Goal: Information Seeking & Learning: Understand process/instructions

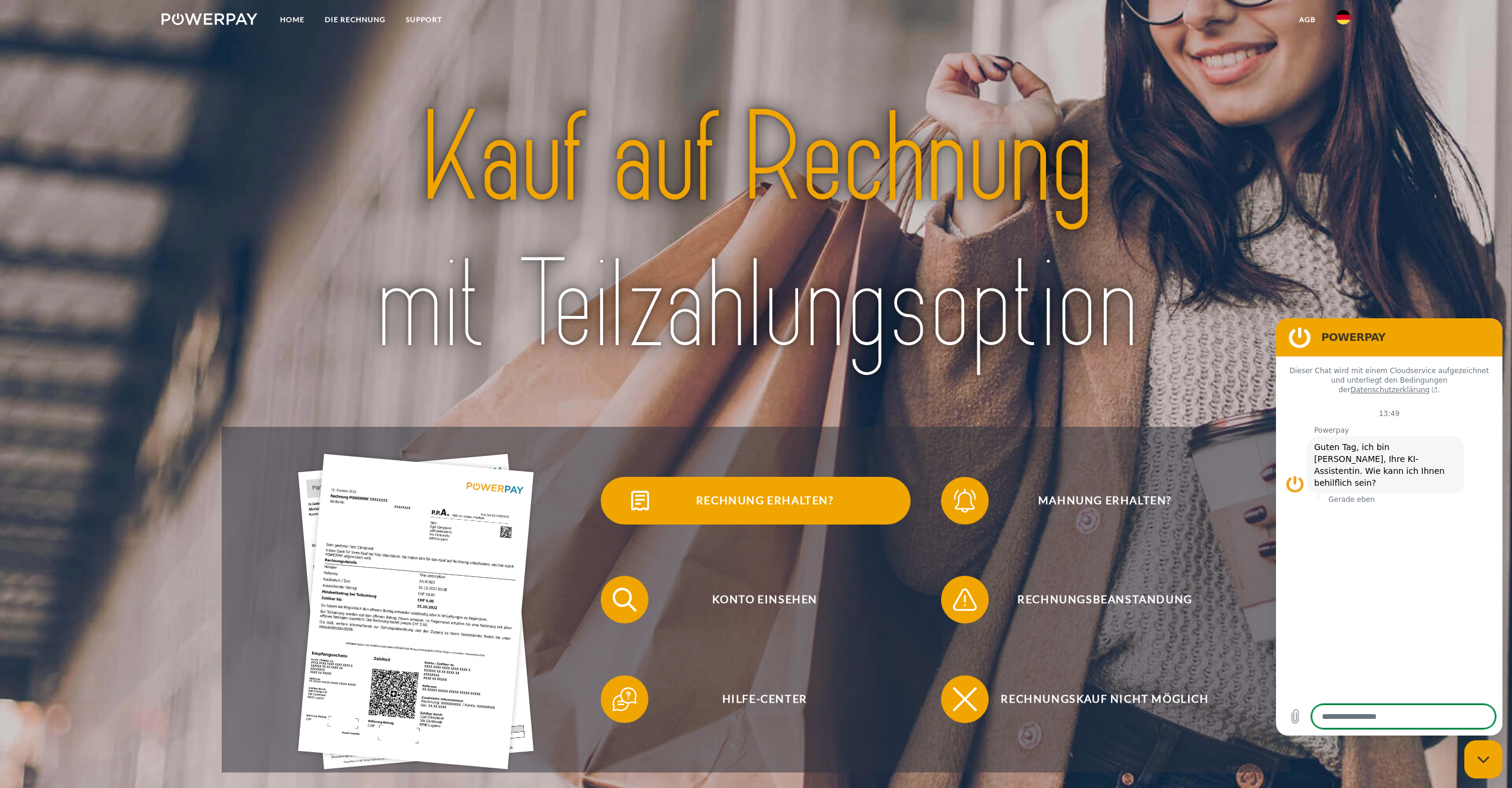
click at [761, 501] on span "Rechnung erhalten?" at bounding box center [765, 500] width 292 height 47
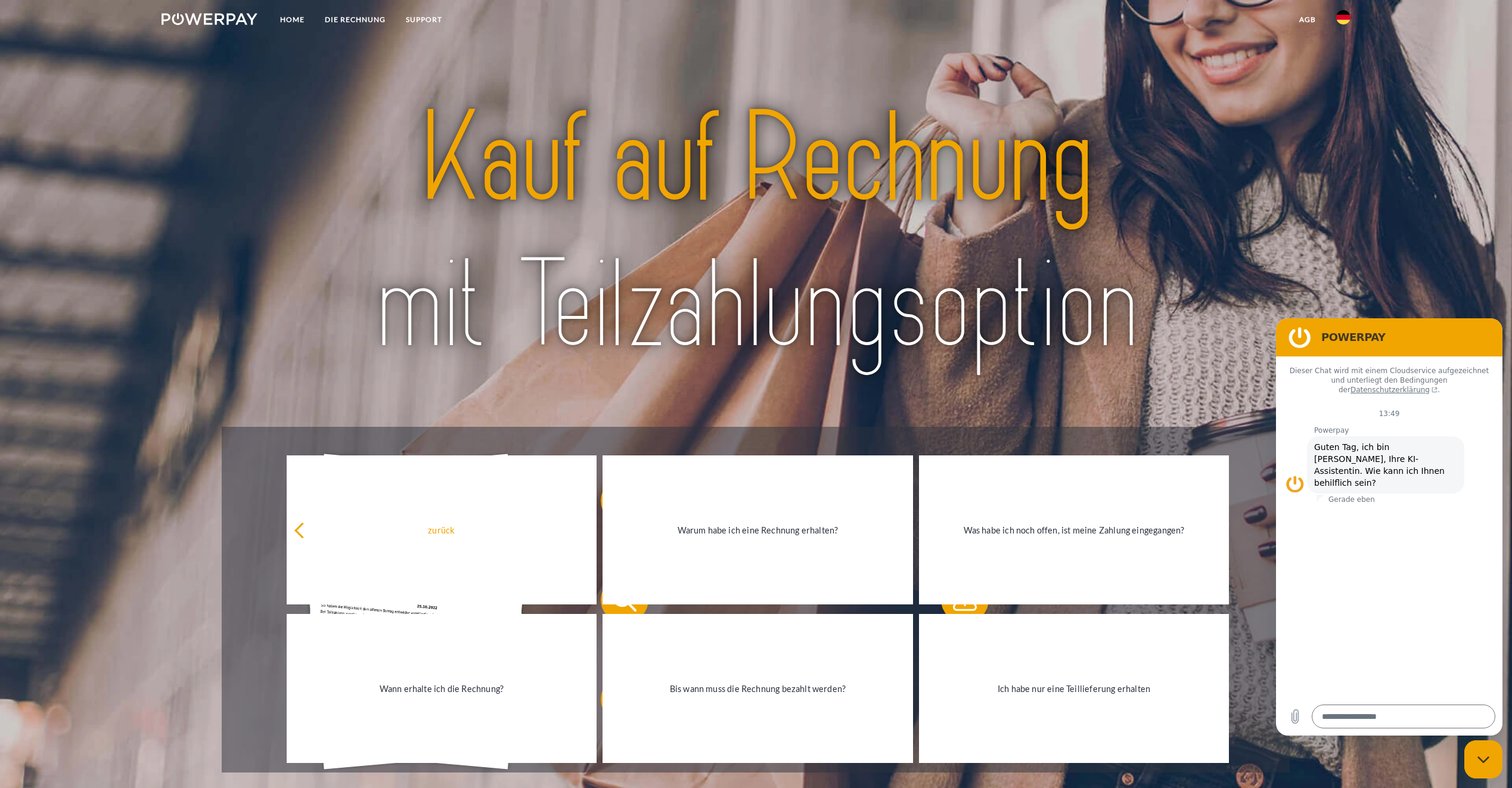
click at [1129, 391] on div at bounding box center [756, 233] width 1068 height 388
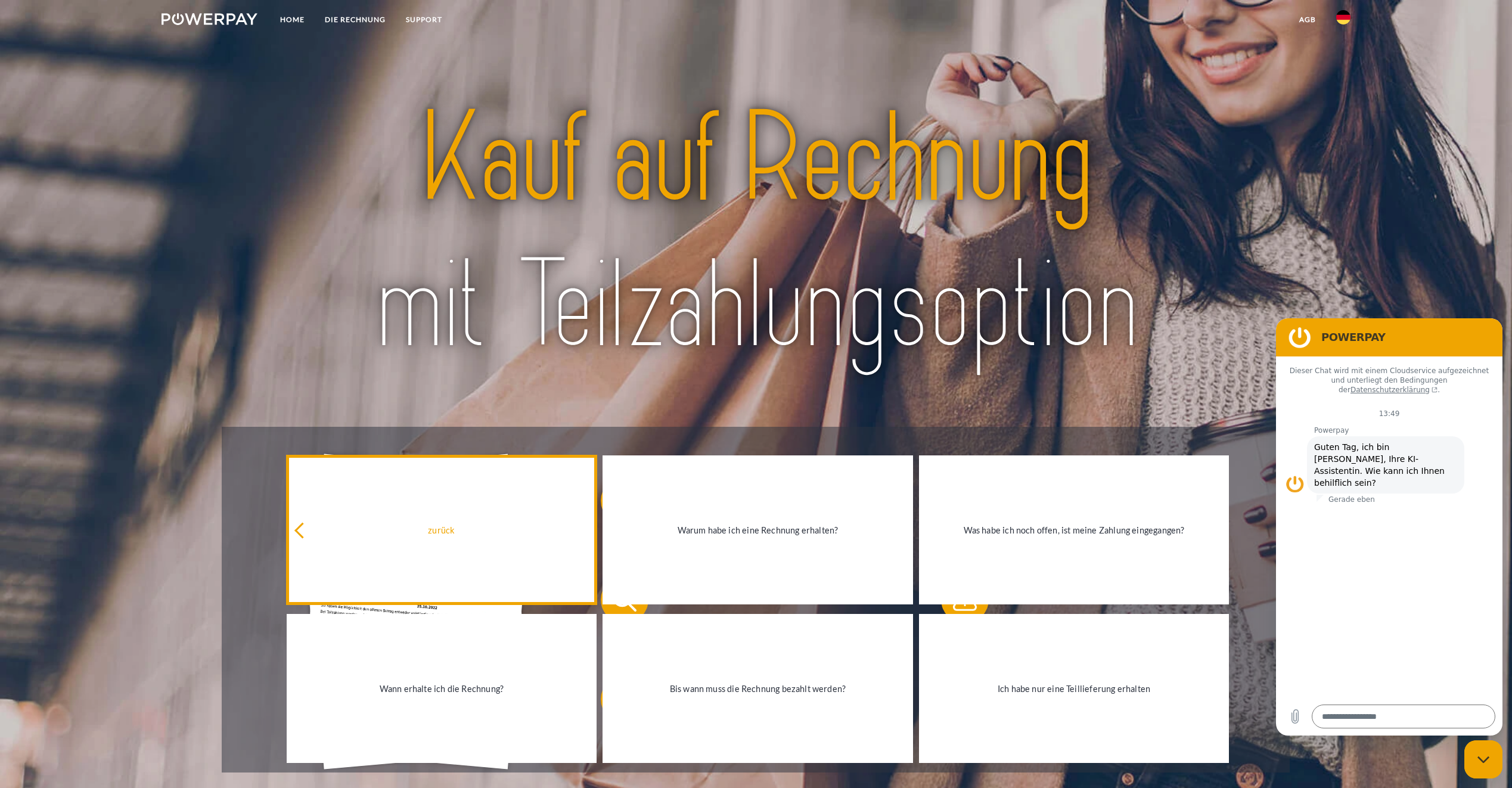
click at [299, 532] on icon at bounding box center [302, 530] width 16 height 16
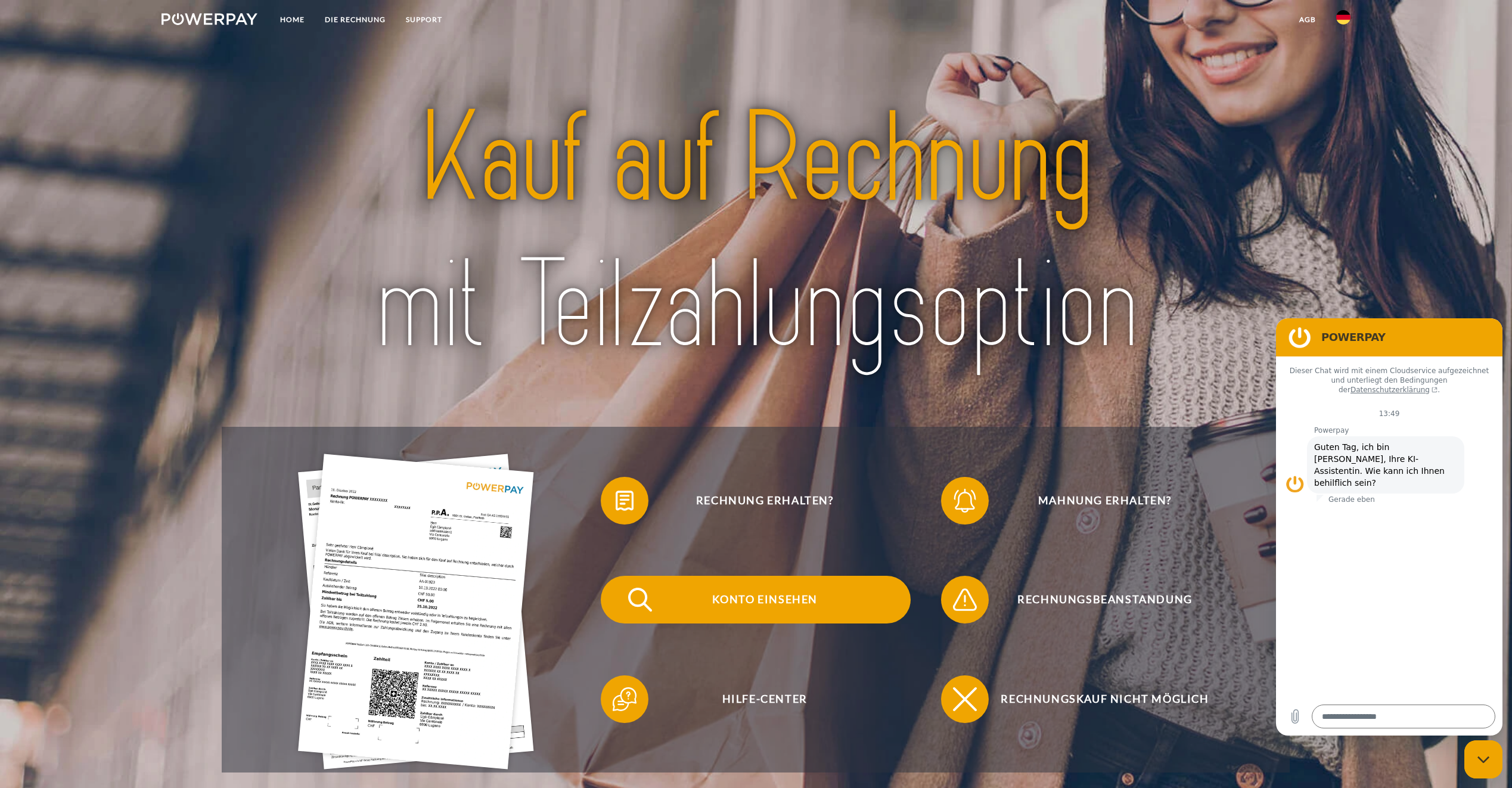
click at [743, 598] on span "Konto einsehen" at bounding box center [765, 599] width 292 height 47
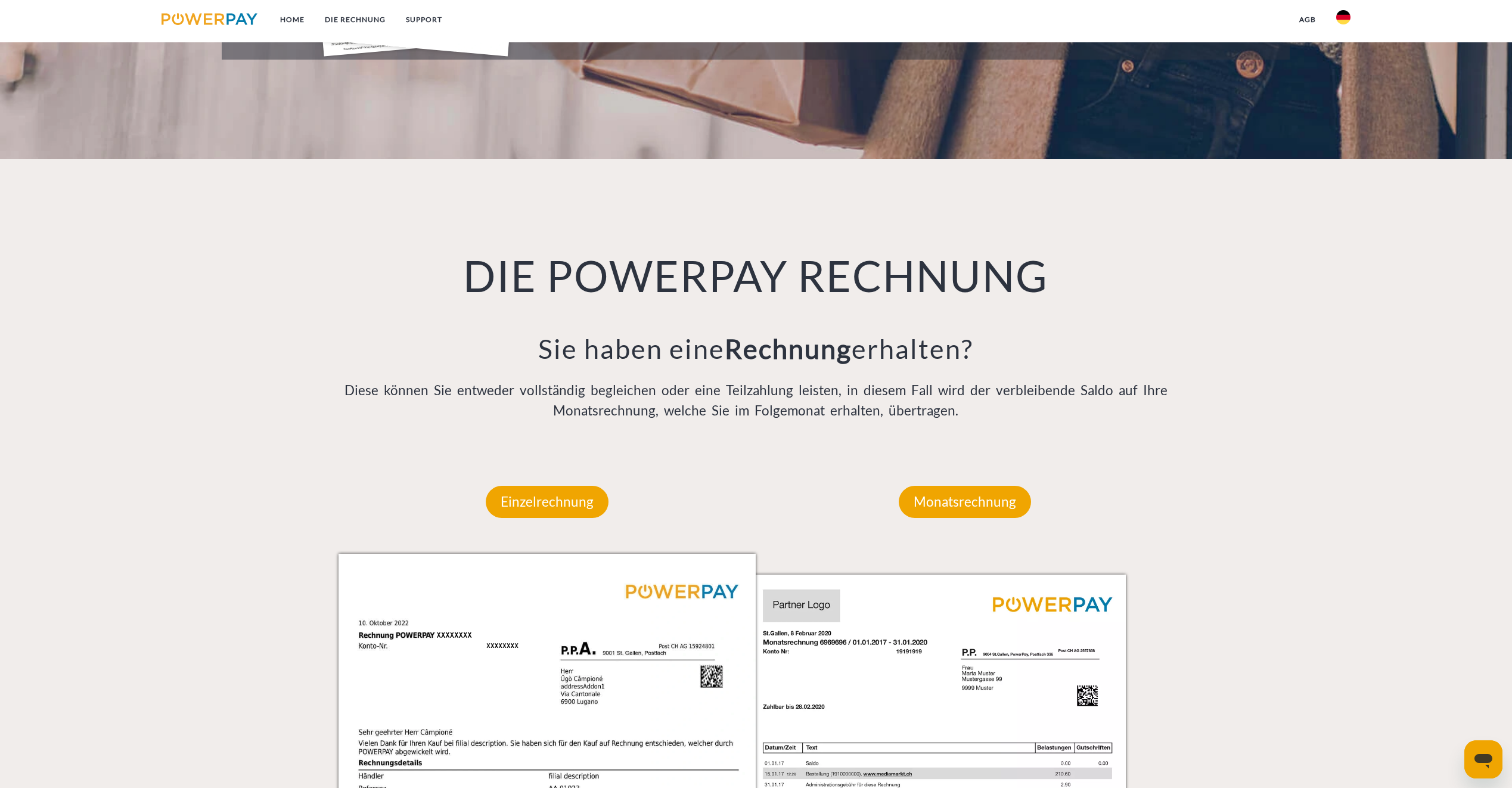
scroll to position [715, 0]
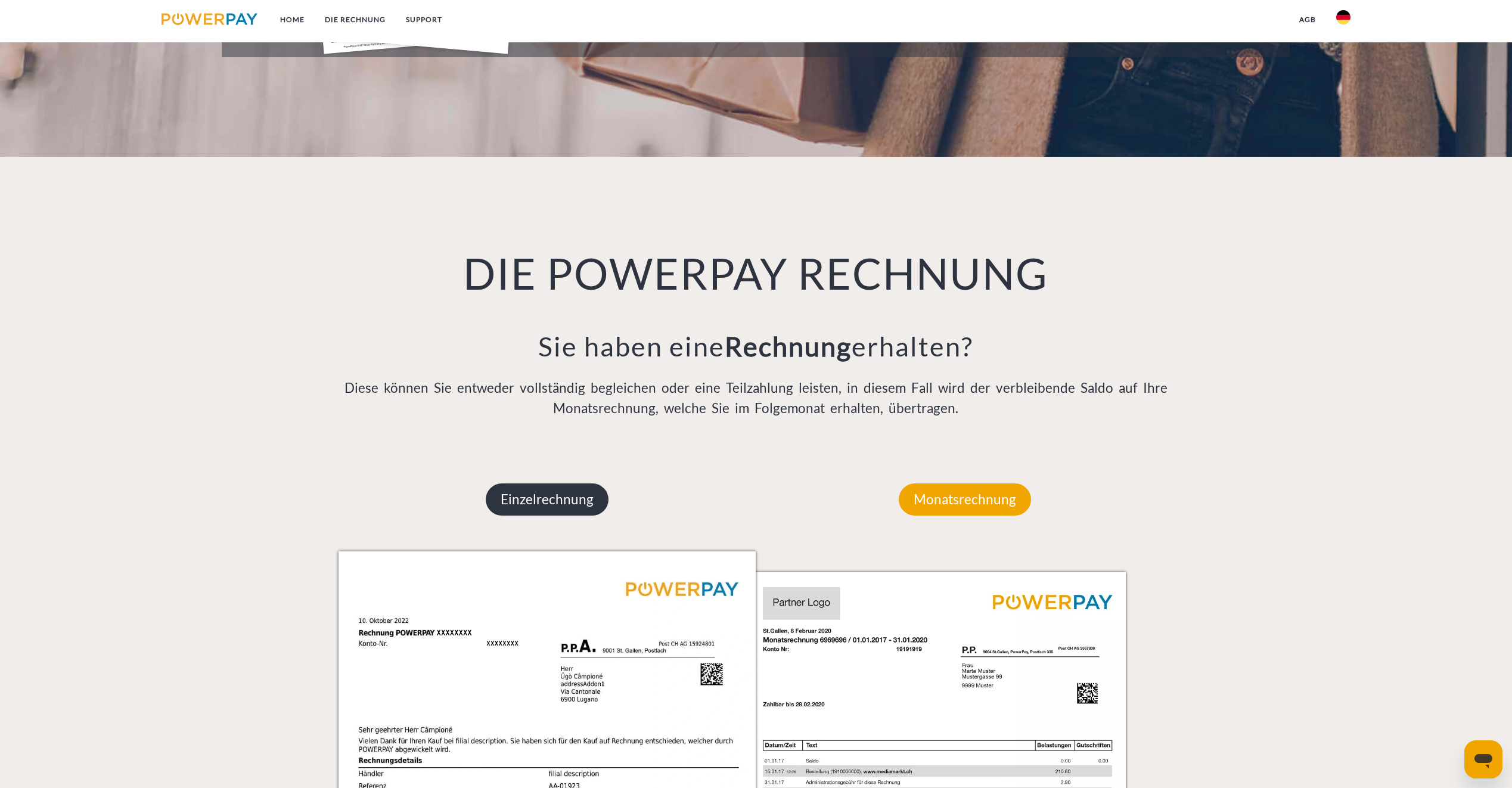
click at [538, 510] on p "Einzelrechnung" at bounding box center [547, 499] width 123 height 32
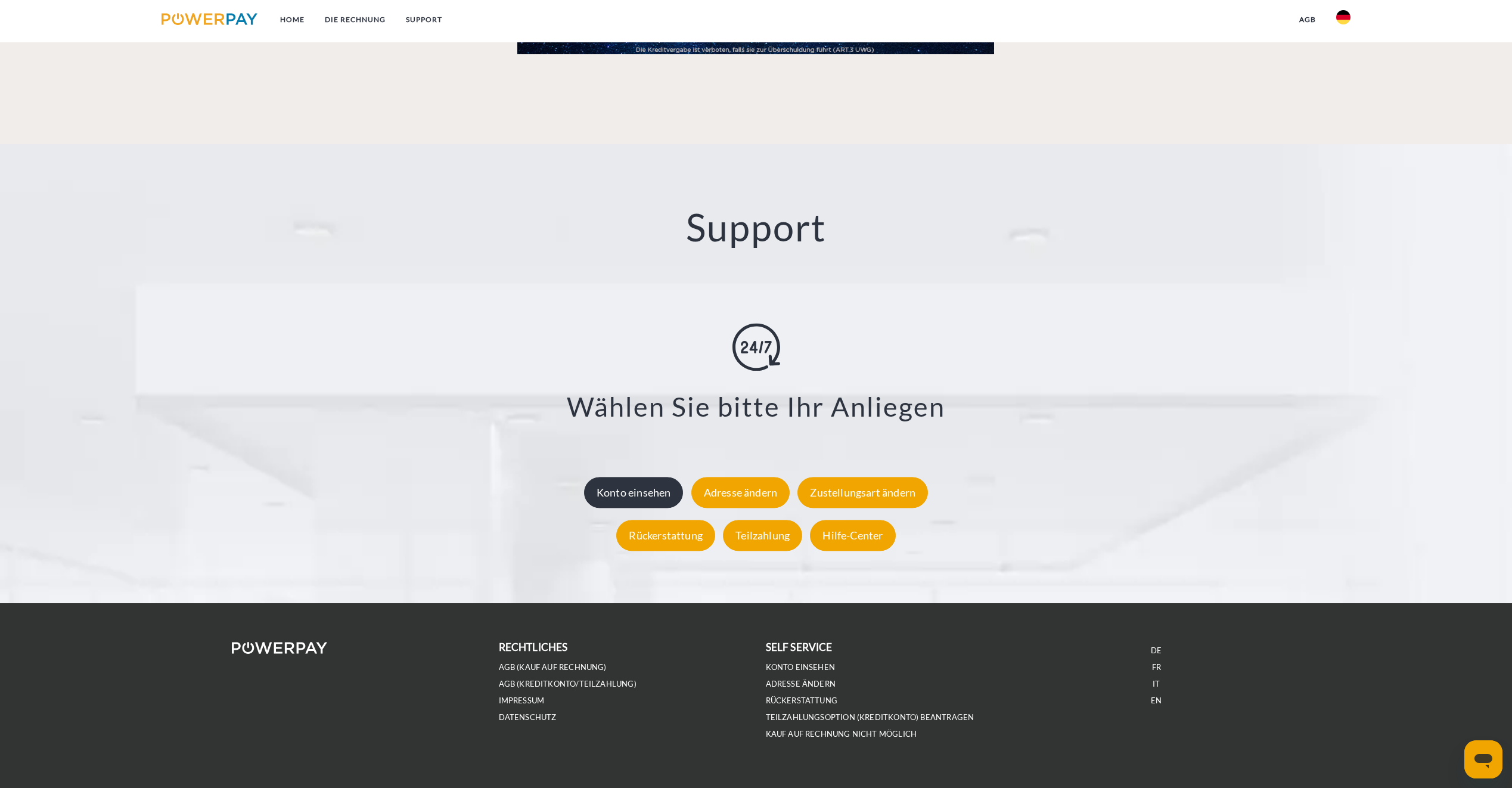
scroll to position [2060, 0]
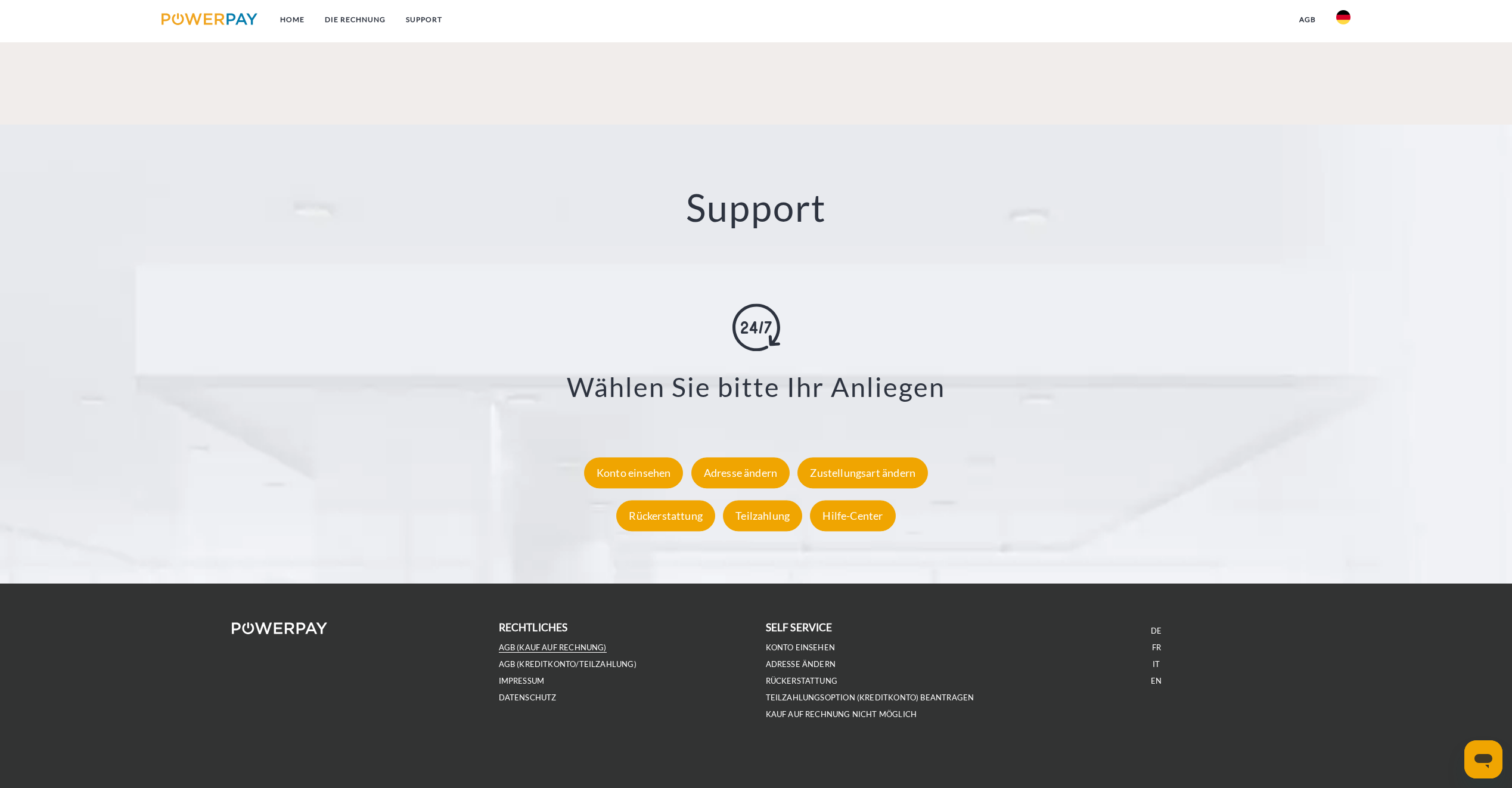
click at [584, 647] on link "AGB (Kauf auf Rechnung)" at bounding box center [553, 647] width 108 height 10
click at [554, 648] on link "AGB (Kauf auf Rechnung)" at bounding box center [553, 647] width 108 height 10
